Goal: Transaction & Acquisition: Purchase product/service

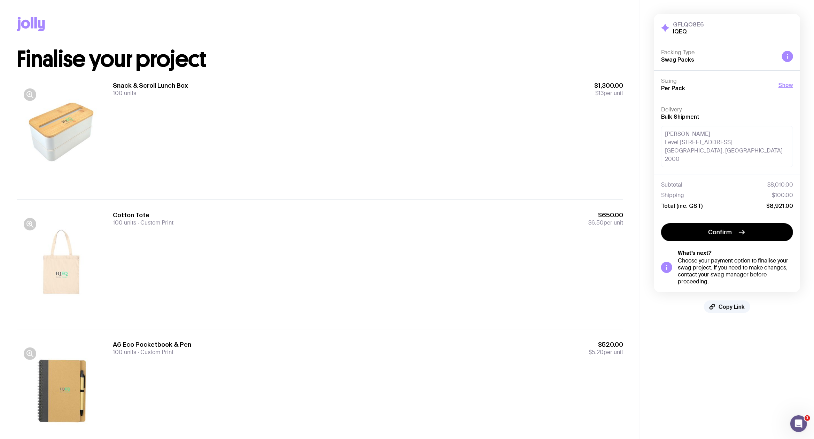
click at [714, 228] on span "Confirm" at bounding box center [720, 232] width 24 height 8
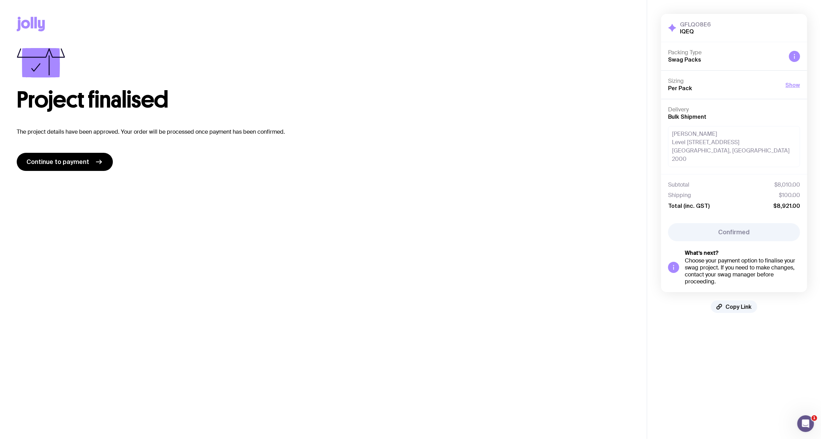
click at [34, 163] on span "Continue to payment" at bounding box center [57, 162] width 63 height 8
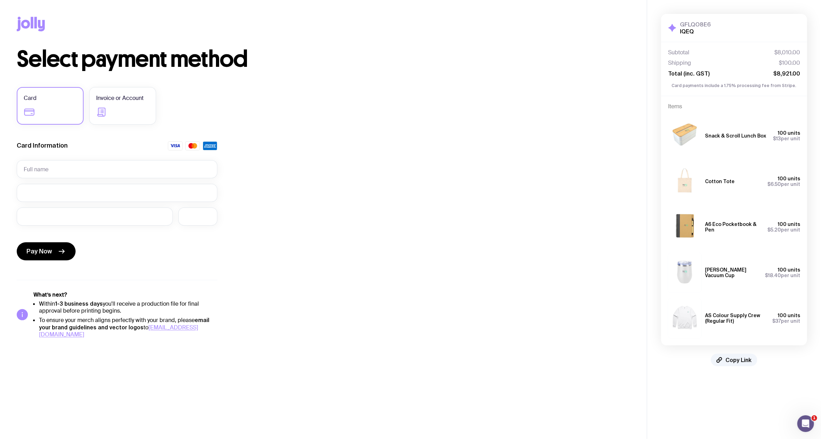
click at [565, 427] on main "Copy Link Select payment method Card Invoice or Account Card Information Pay No…" at bounding box center [323, 219] width 647 height 439
click at [56, 165] on input "text" at bounding box center [117, 169] width 201 height 18
type input "[PERSON_NAME]"
click at [211, 215] on div at bounding box center [197, 217] width 39 height 18
click at [330, 220] on div "Select payment method Card Invoice or Account Card Information SENGDI WADEY LIL…" at bounding box center [323, 193] width 613 height 290
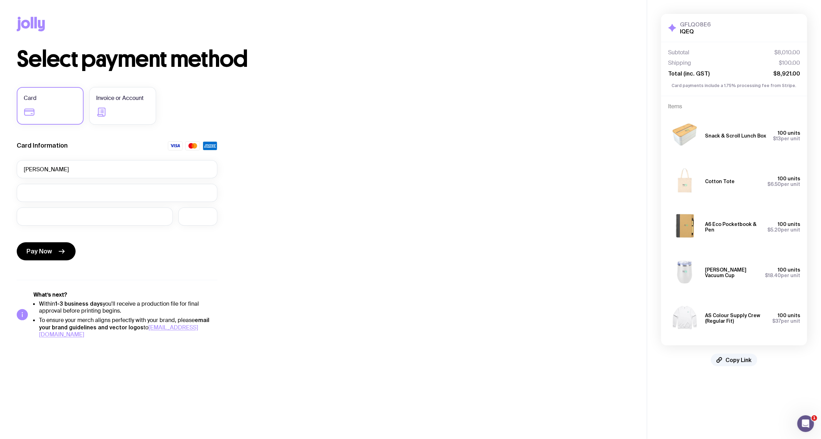
click at [53, 256] on button "Pay Now" at bounding box center [46, 251] width 59 height 18
